Goal: Transaction & Acquisition: Purchase product/service

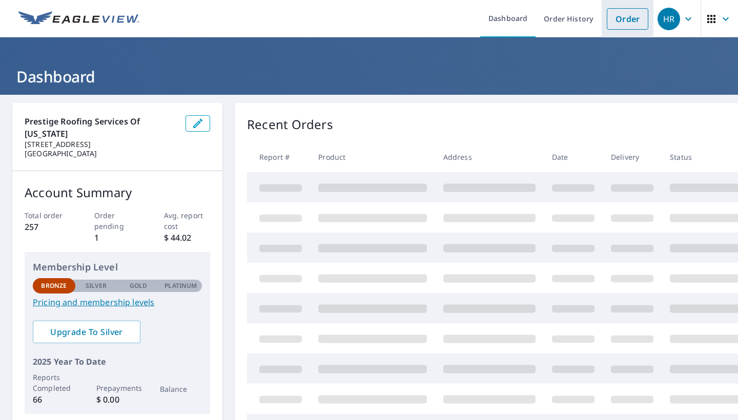
click at [622, 20] on link "Order" at bounding box center [628, 19] width 42 height 22
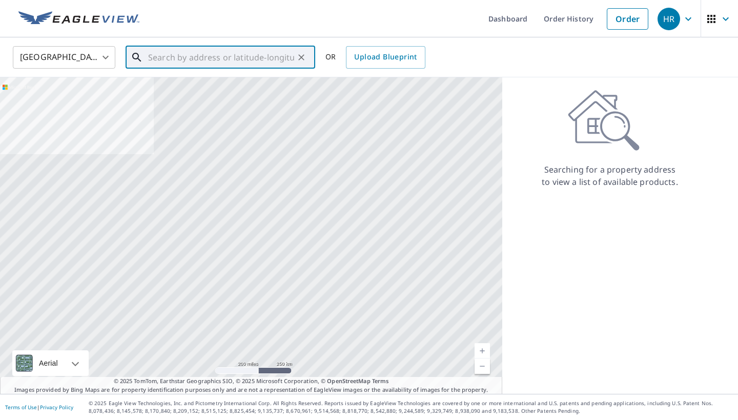
click at [159, 53] on input "text" at bounding box center [221, 57] width 146 height 29
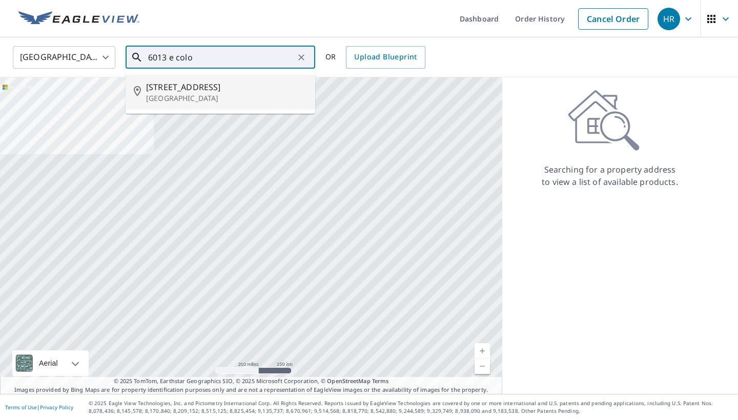
click at [226, 90] on span "[STREET_ADDRESS]" at bounding box center [226, 87] width 161 height 12
type input "[STREET_ADDRESS][PERSON_NAME]"
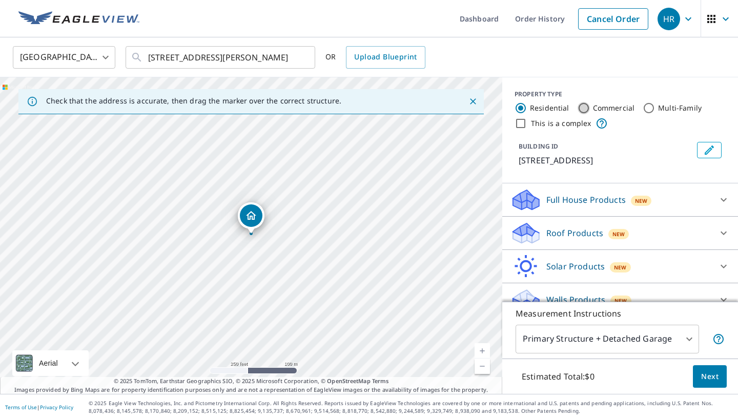
click at [582, 109] on input "Commercial" at bounding box center [584, 108] width 12 height 12
radio input "true"
type input "4"
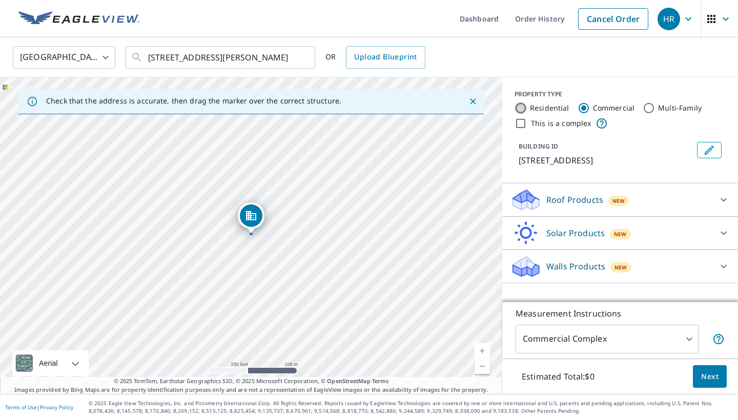
click at [522, 104] on input "Residential" at bounding box center [521, 108] width 12 height 12
radio input "true"
type input "1"
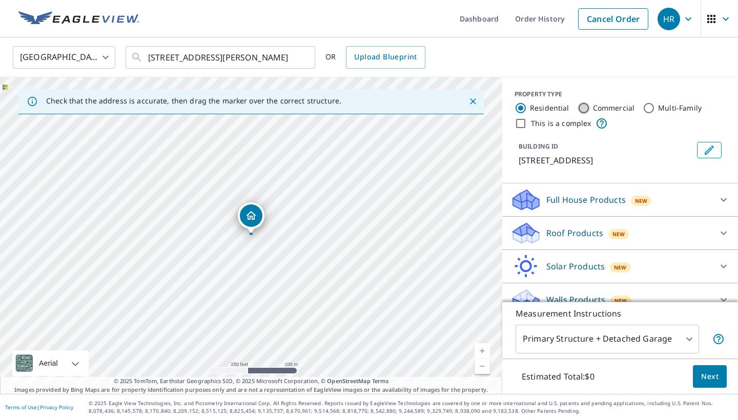
click at [582, 106] on input "Commercial" at bounding box center [584, 108] width 12 height 12
radio input "true"
type input "4"
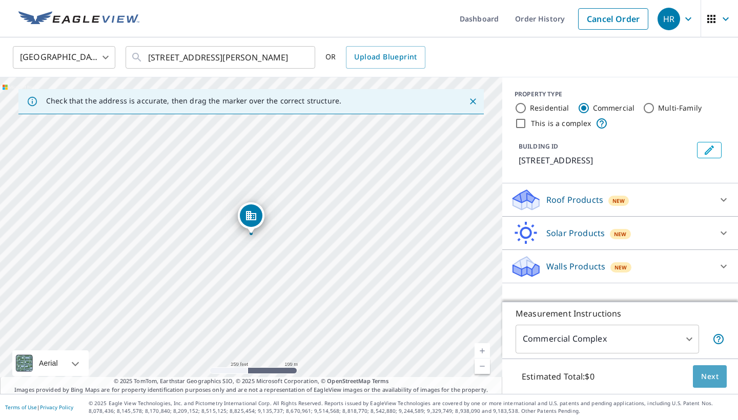
click at [703, 369] on button "Next" at bounding box center [710, 376] width 34 height 23
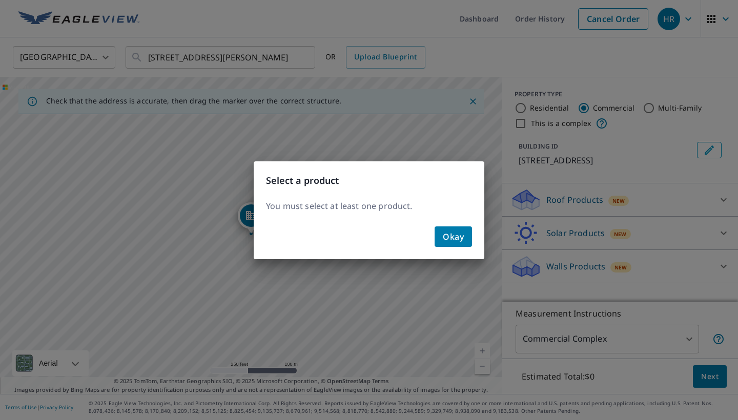
click at [473, 242] on div "Okay" at bounding box center [369, 240] width 231 height 37
click at [447, 231] on span "Okay" at bounding box center [453, 237] width 21 height 14
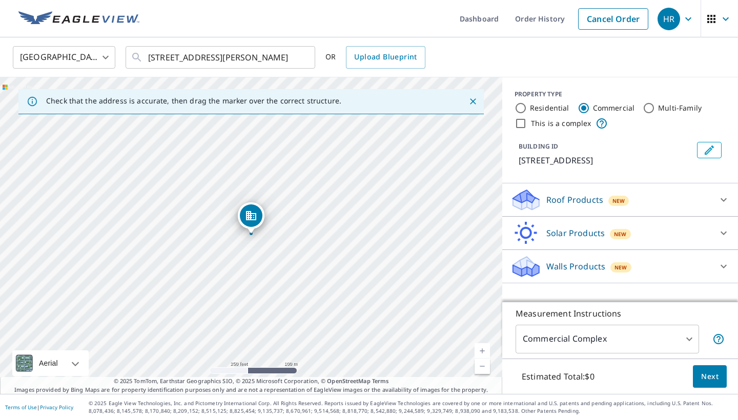
click at [707, 200] on div "Roof Products New" at bounding box center [610, 200] width 201 height 24
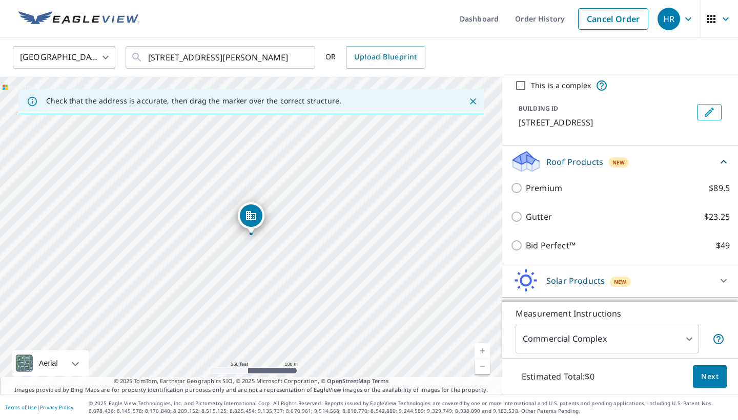
scroll to position [38, 0]
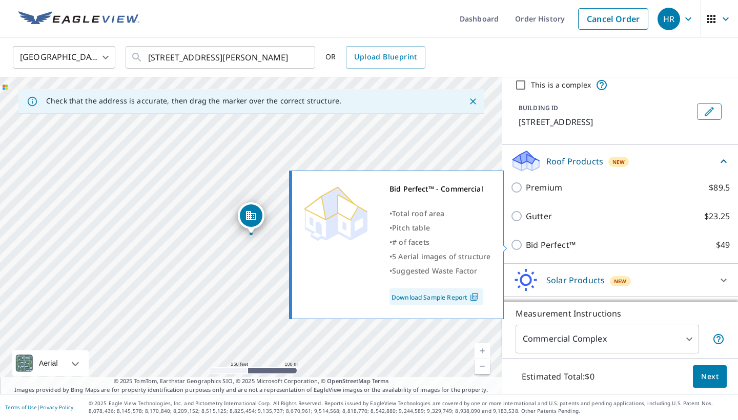
click at [517, 244] on input "Bid Perfect™ $49" at bounding box center [517, 245] width 15 height 12
checkbox input "true"
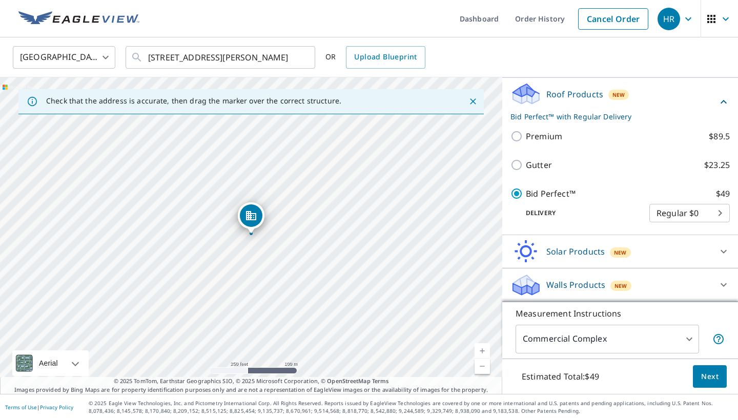
scroll to position [106, 0]
click at [713, 372] on span "Next" at bounding box center [709, 377] width 17 height 13
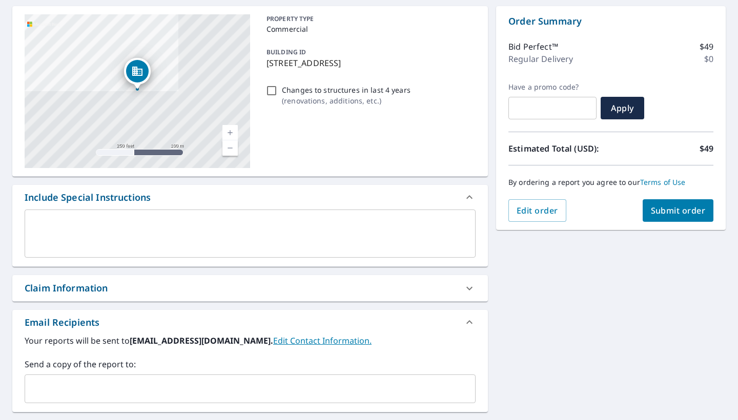
scroll to position [99, 0]
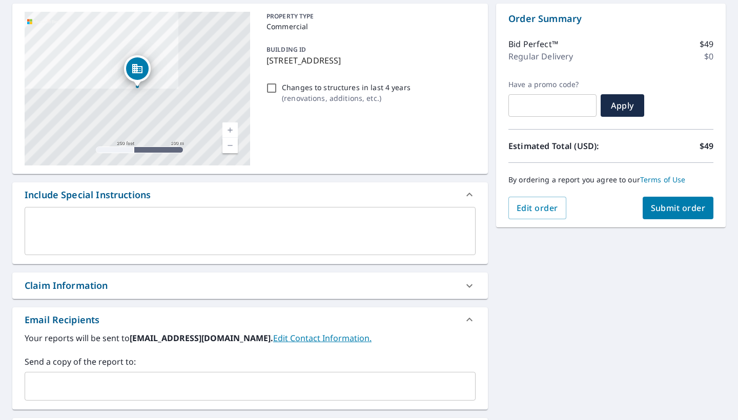
click at [670, 213] on span "Submit order" at bounding box center [678, 207] width 55 height 11
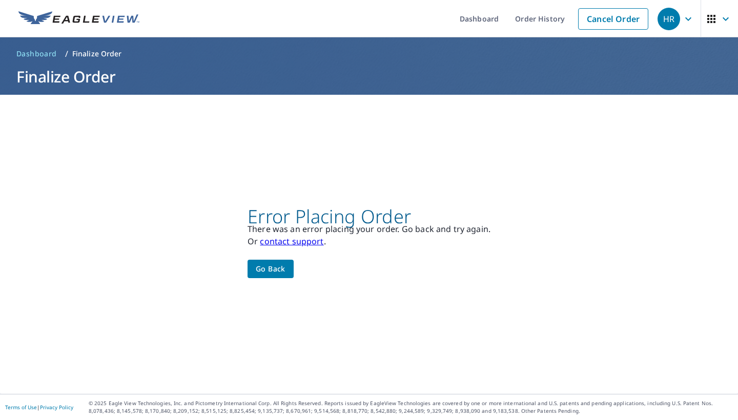
scroll to position [0, 0]
click at [301, 265] on div "Error Placing Order There was an error placing your order. Go back and try agai…" at bounding box center [369, 245] width 243 height 68
click at [278, 267] on span "Go back" at bounding box center [271, 269] width 30 height 13
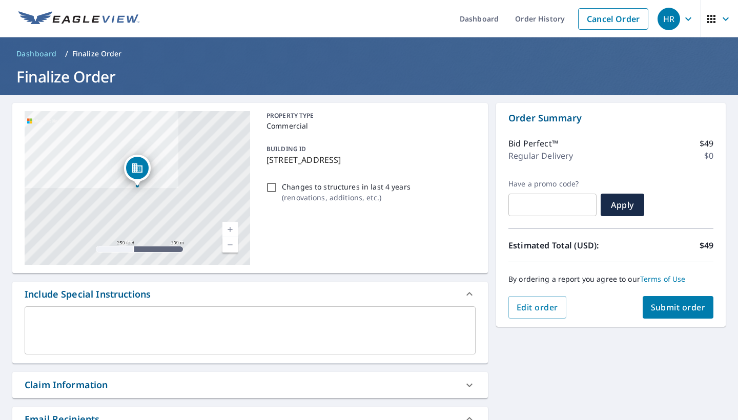
click at [676, 315] on button "Submit order" at bounding box center [678, 307] width 71 height 23
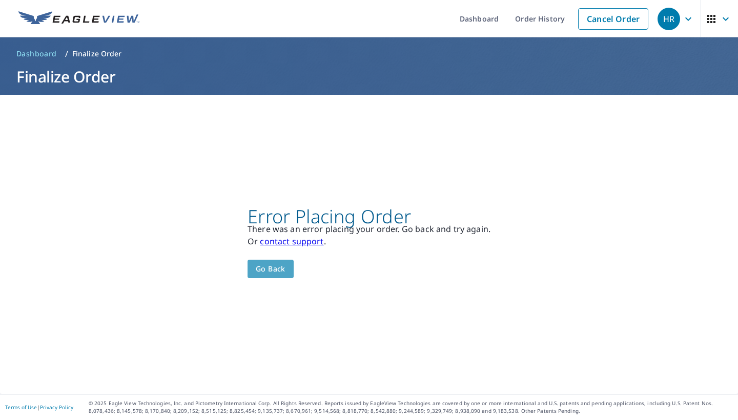
click at [262, 265] on span "Go back" at bounding box center [271, 269] width 30 height 13
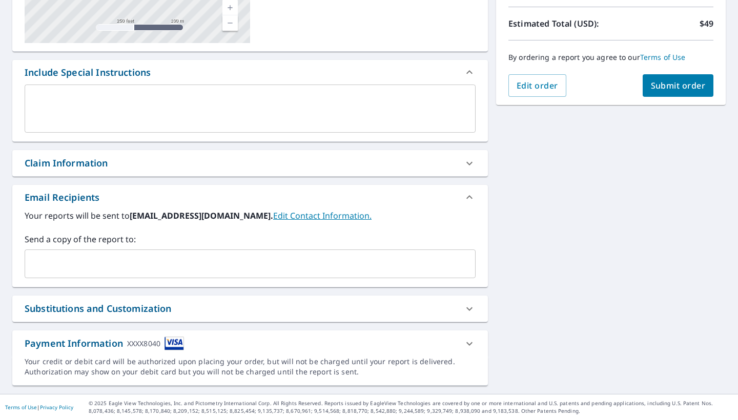
scroll to position [222, 0]
click at [670, 91] on span "Submit order" at bounding box center [678, 85] width 55 height 11
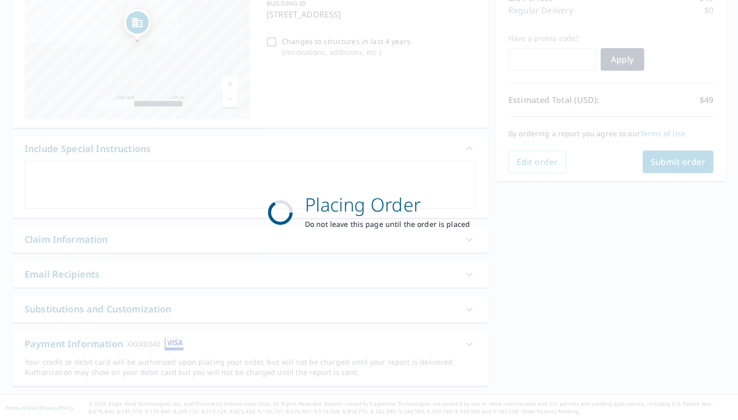
scroll to position [0, 0]
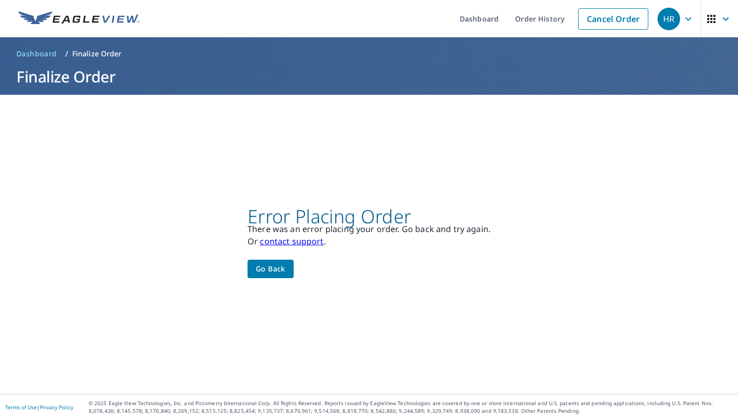
click at [279, 262] on button "Go back" at bounding box center [271, 269] width 46 height 19
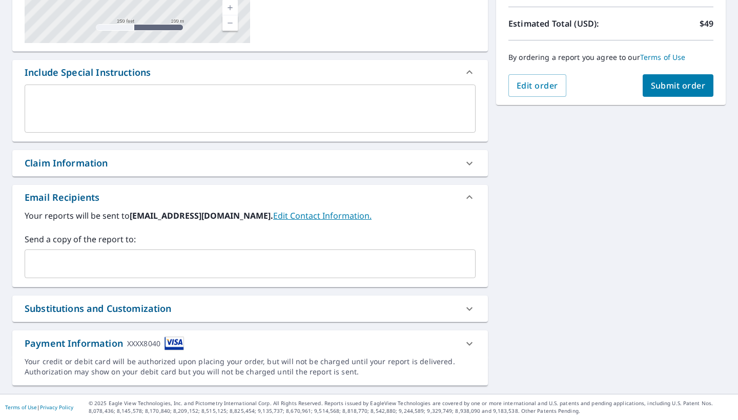
scroll to position [222, 0]
click at [470, 344] on icon at bounding box center [469, 344] width 6 height 4
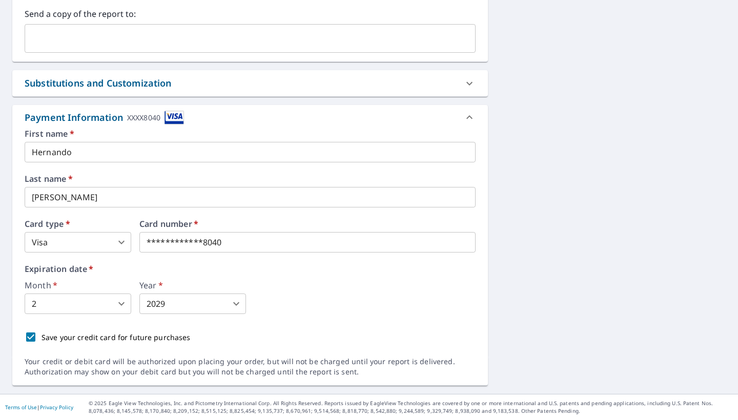
scroll to position [0, 0]
click at [118, 241] on body "HR HR Dashboard Order History Cancel Order HR Dashboard / Finalize Order Finali…" at bounding box center [369, 210] width 738 height 420
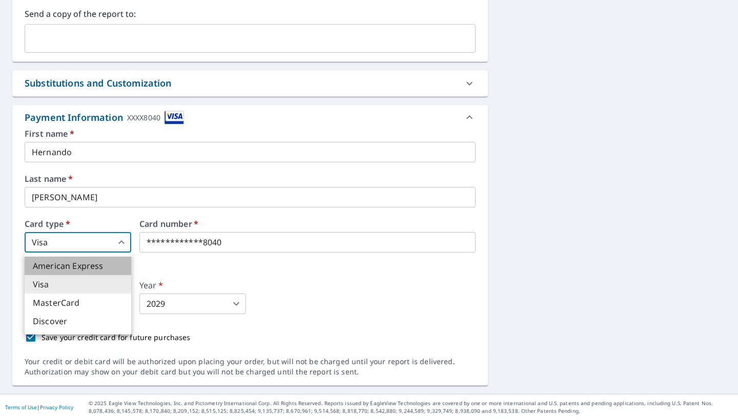
click at [96, 265] on li "American Express" at bounding box center [78, 266] width 107 height 18
type input "1"
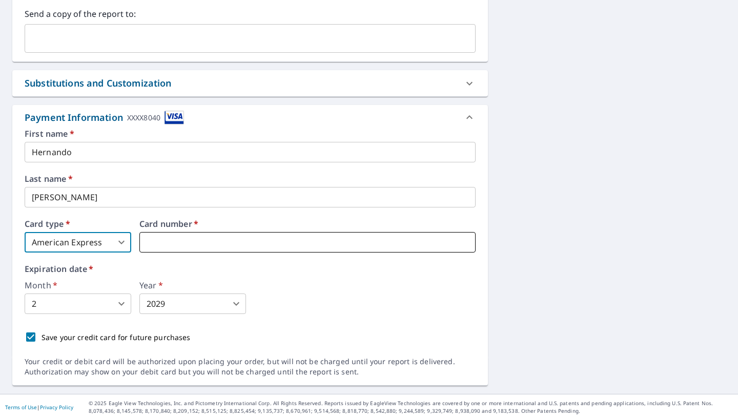
click at [231, 249] on iframe at bounding box center [307, 242] width 336 height 21
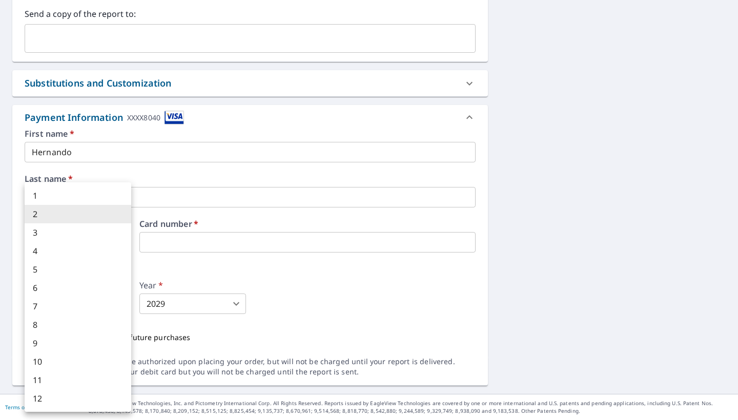
click at [94, 308] on body "HR HR Dashboard Order History Cancel Order HR Dashboard / Finalize Order Finali…" at bounding box center [369, 210] width 738 height 420
click at [86, 312] on li "7" at bounding box center [78, 306] width 107 height 18
type input "7"
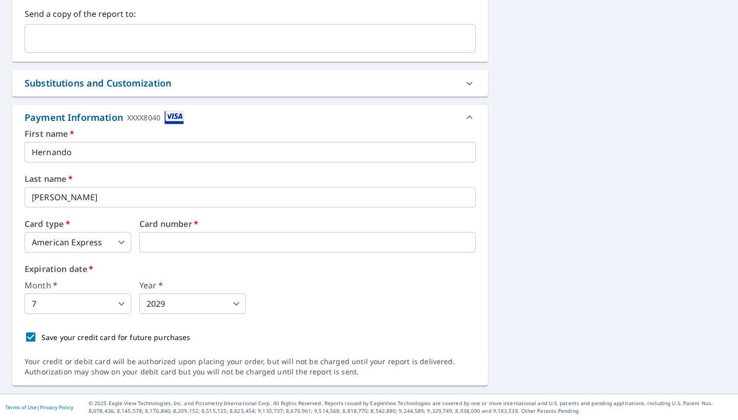
drag, startPoint x: 311, startPoint y: 311, endPoint x: 218, endPoint y: 312, distance: 92.8
click at [310, 311] on div "Month   * 7 7 ​ Year   * 2029 2029 ​" at bounding box center [250, 297] width 451 height 33
click at [35, 338] on input "Save your credit card for future purchases" at bounding box center [31, 337] width 22 height 22
checkbox input "false"
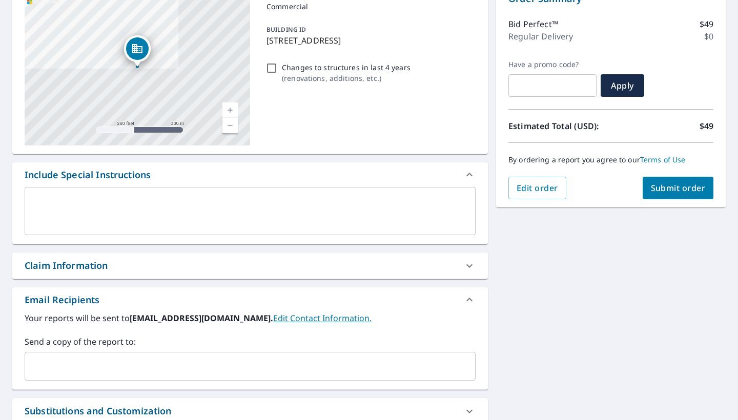
scroll to position [68, 0]
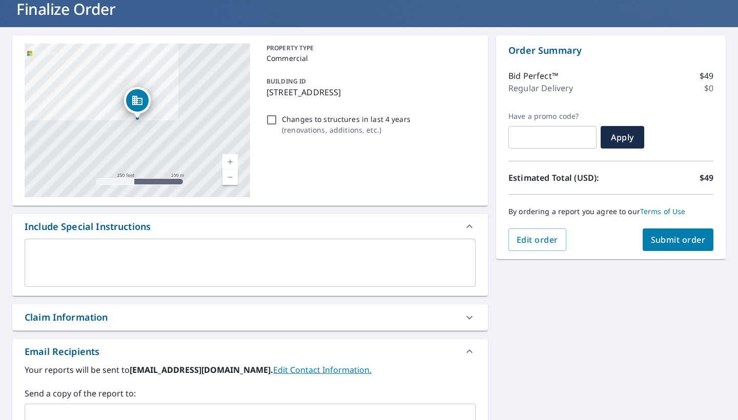
click at [667, 238] on span "Submit order" at bounding box center [678, 239] width 55 height 11
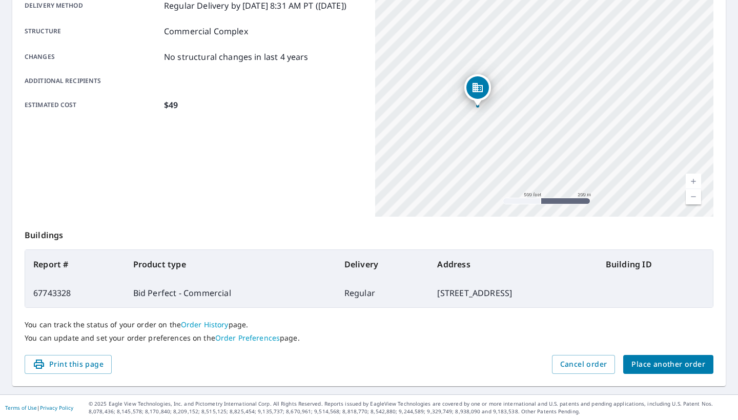
click at [642, 359] on span "Place another order" at bounding box center [668, 364] width 74 height 13
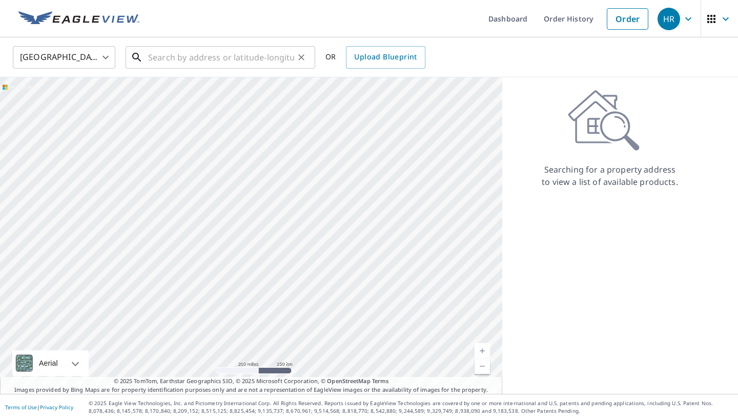
click at [225, 59] on input "text" at bounding box center [221, 57] width 146 height 29
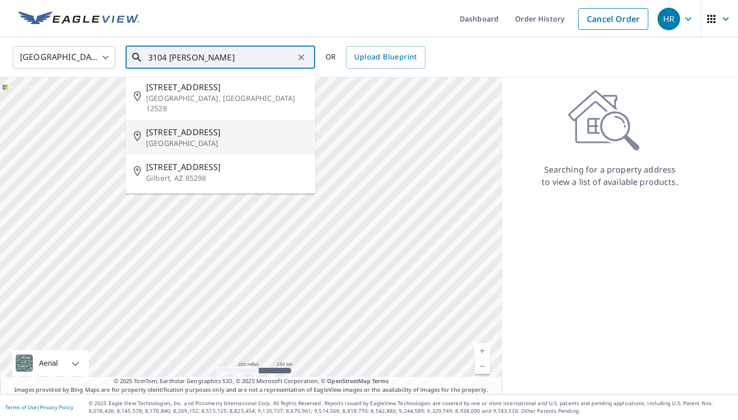
click at [221, 138] on p "[GEOGRAPHIC_DATA]" at bounding box center [226, 143] width 161 height 10
type input "[STREET_ADDRESS]"
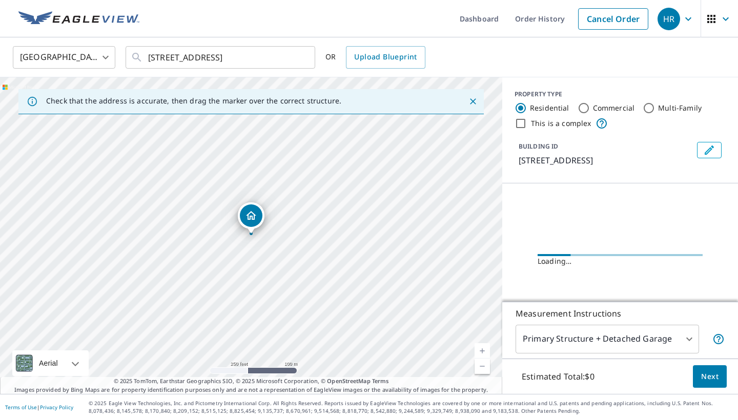
click at [705, 386] on button "Next" at bounding box center [710, 376] width 34 height 23
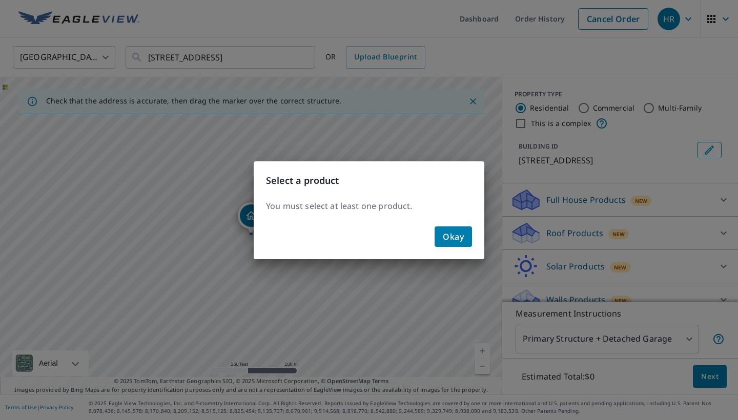
click at [460, 242] on span "Okay" at bounding box center [453, 237] width 21 height 14
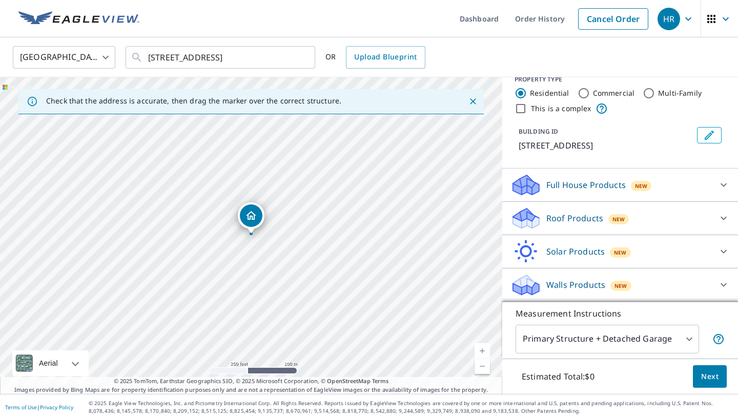
click at [668, 217] on div "Roof Products New" at bounding box center [610, 219] width 201 height 24
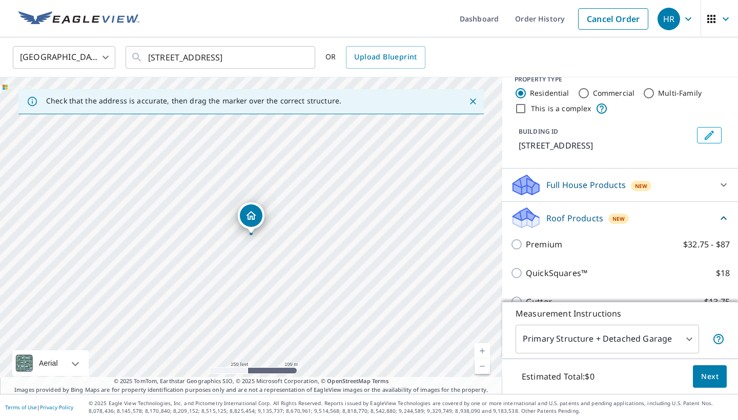
scroll to position [14, 0]
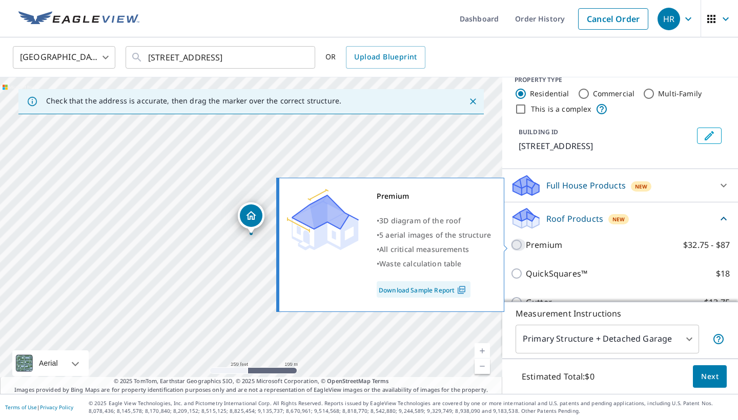
click at [521, 244] on input "Premium $32.75 - $87" at bounding box center [517, 245] width 15 height 12
checkbox input "true"
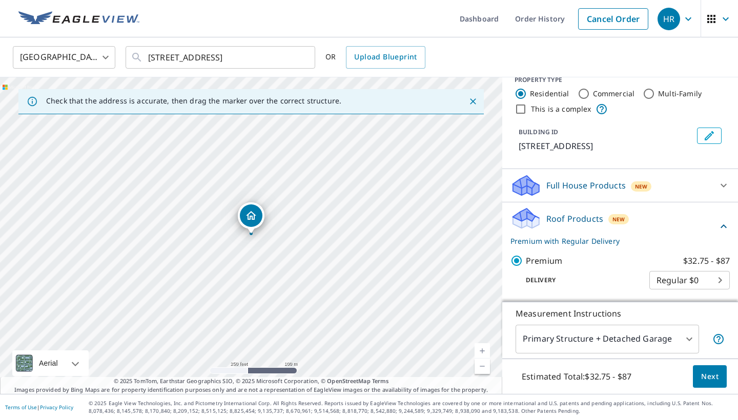
click at [709, 379] on span "Next" at bounding box center [709, 377] width 17 height 13
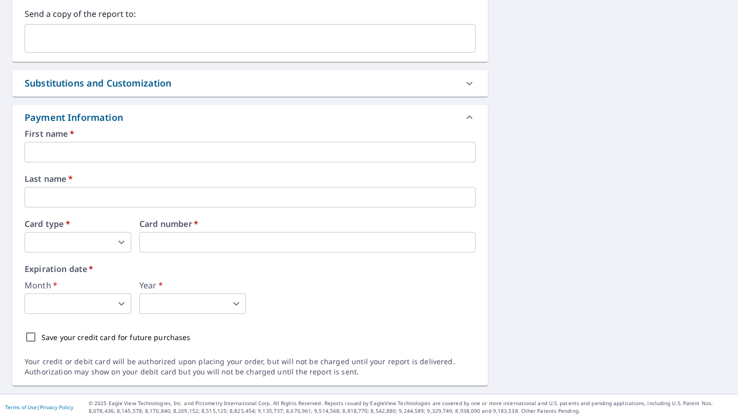
scroll to position [447, 0]
click at [217, 160] on input "text" at bounding box center [250, 152] width 451 height 21
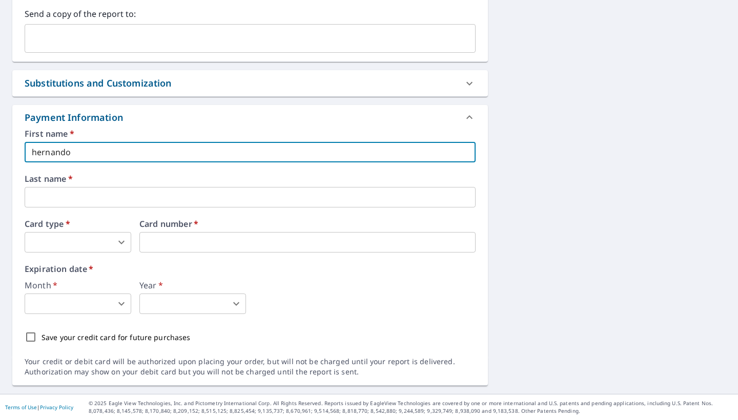
type input "hernando"
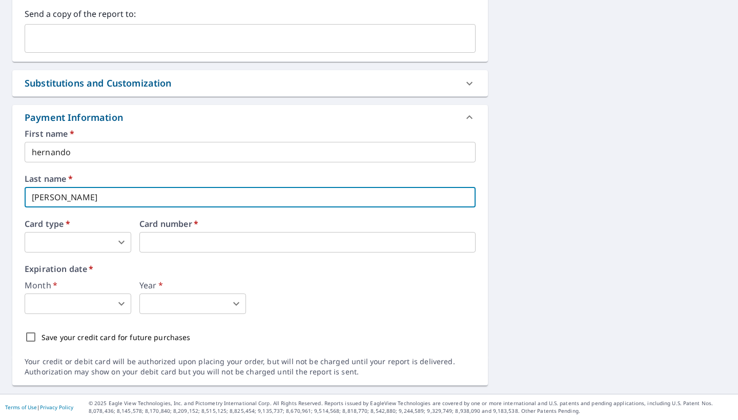
type input "[PERSON_NAME]"
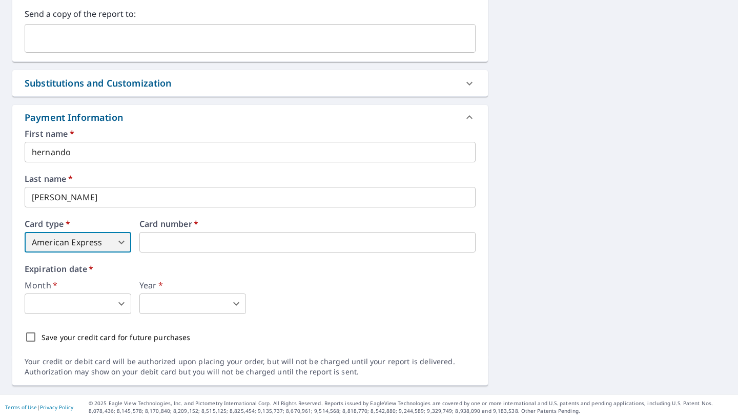
type input "1"
click at [99, 298] on body "HR HR Dashboard Order History Cancel Order HR Dashboard / Finalize Order Finali…" at bounding box center [369, 210] width 738 height 420
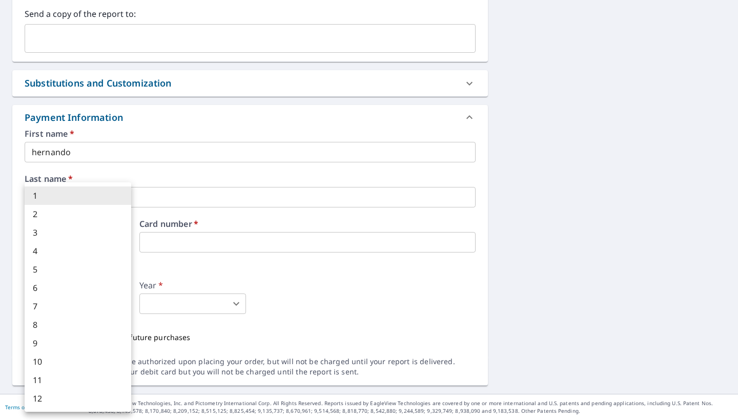
click at [77, 305] on li "7" at bounding box center [78, 306] width 107 height 18
type input "7"
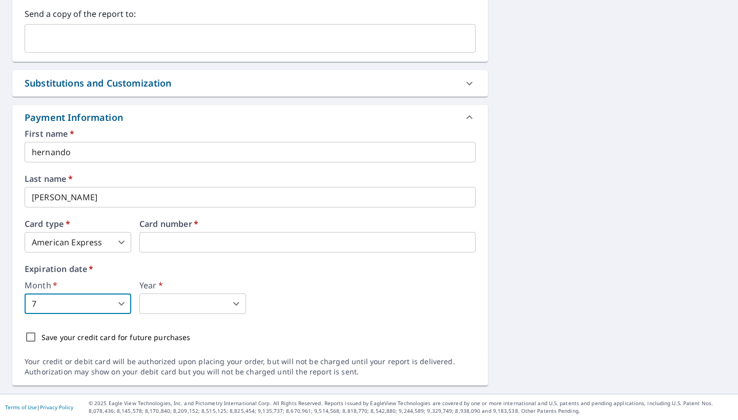
click at [180, 301] on body "HR HR Dashboard Order History Cancel Order HR Dashboard / Finalize Order Finali…" at bounding box center [369, 210] width 738 height 420
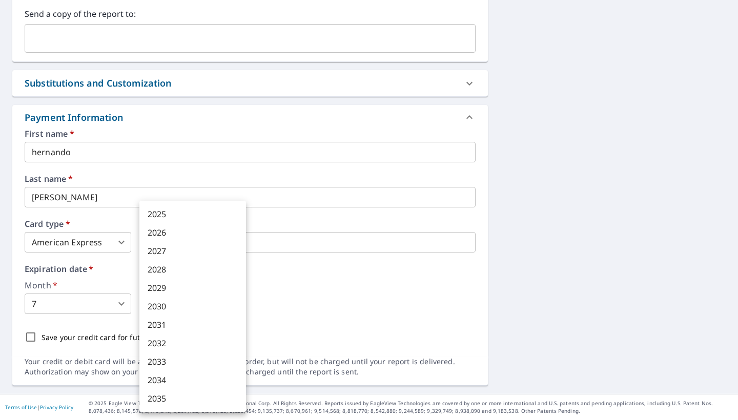
click at [171, 290] on li "2029" at bounding box center [192, 288] width 107 height 18
type input "2029"
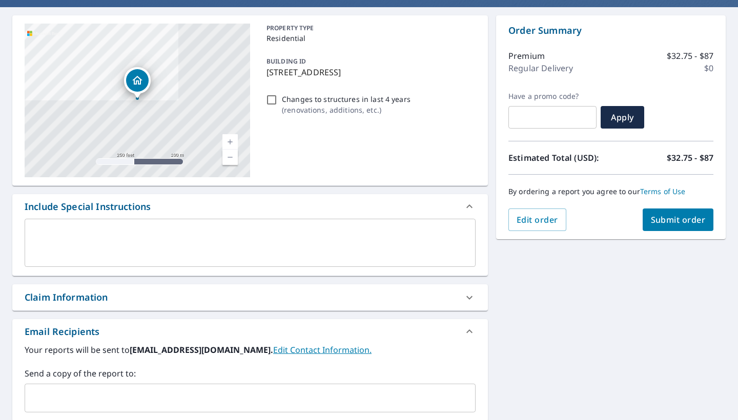
scroll to position [48, 0]
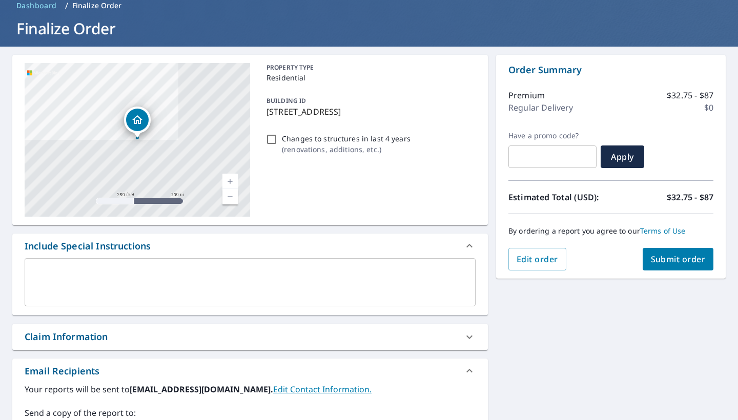
click at [688, 263] on span "Submit order" at bounding box center [678, 259] width 55 height 11
